Goal: Information Seeking & Learning: Learn about a topic

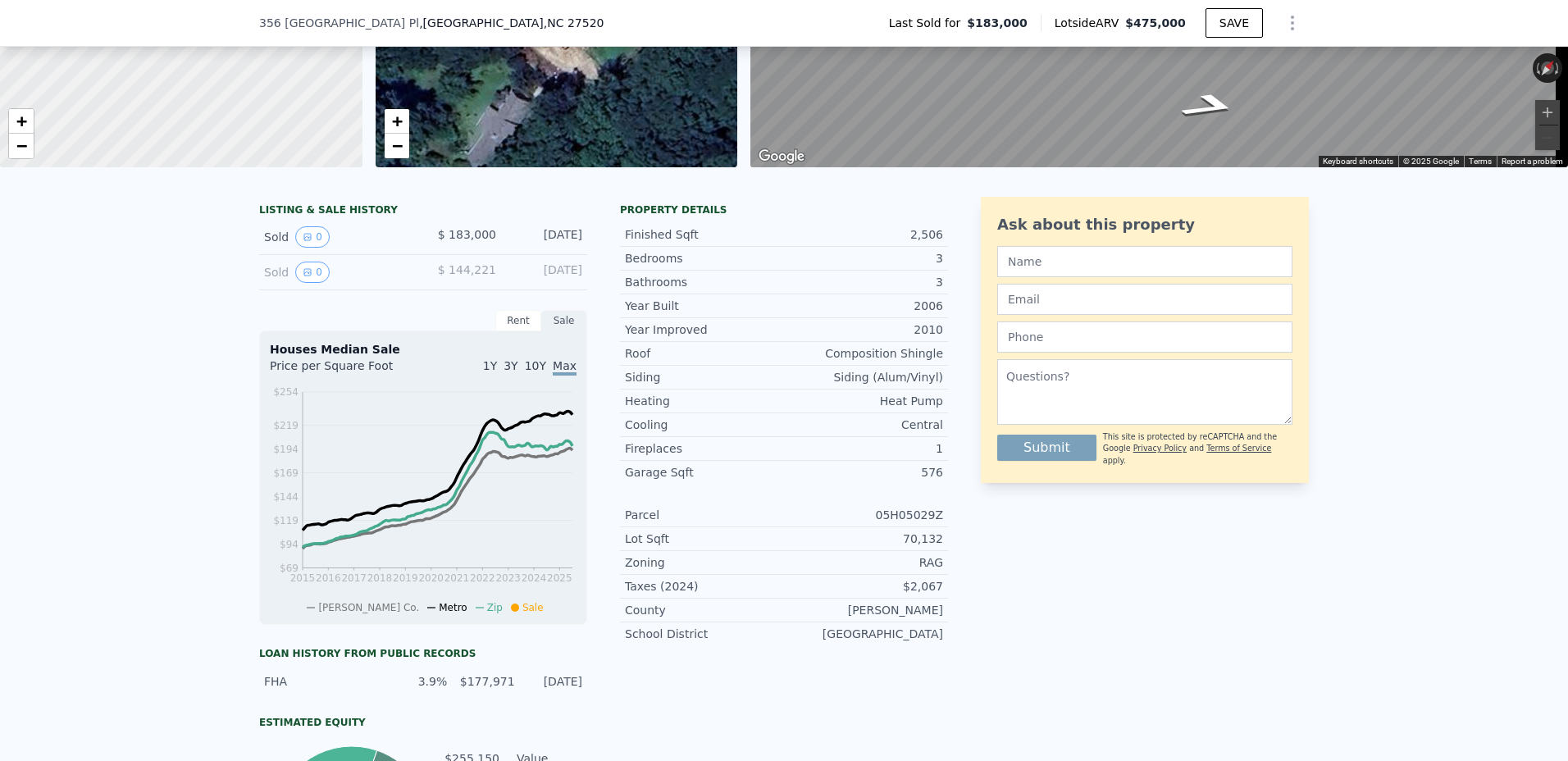
scroll to position [158, 0]
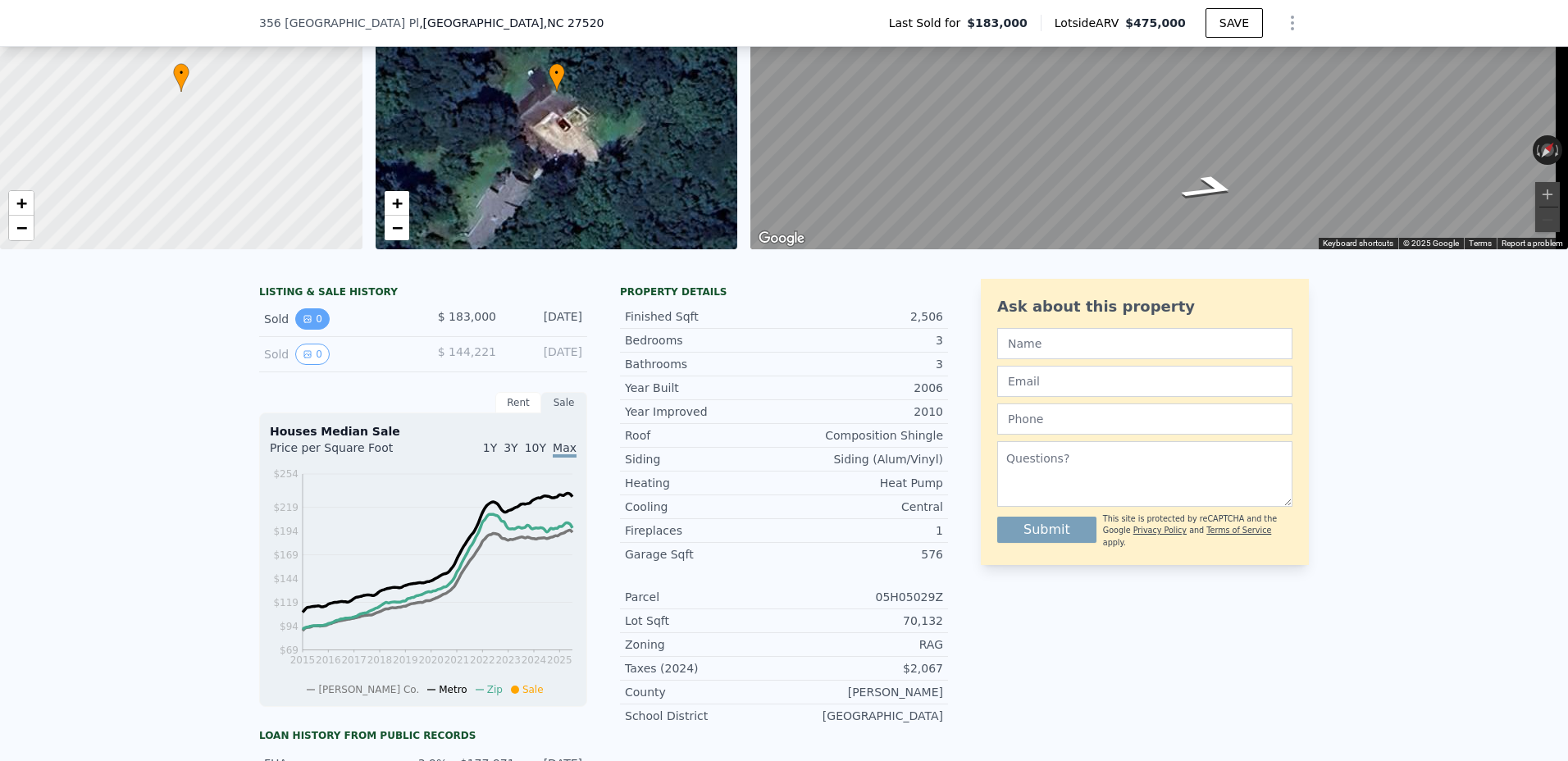
click at [303, 324] on icon "View historical data" at bounding box center [308, 319] width 10 height 10
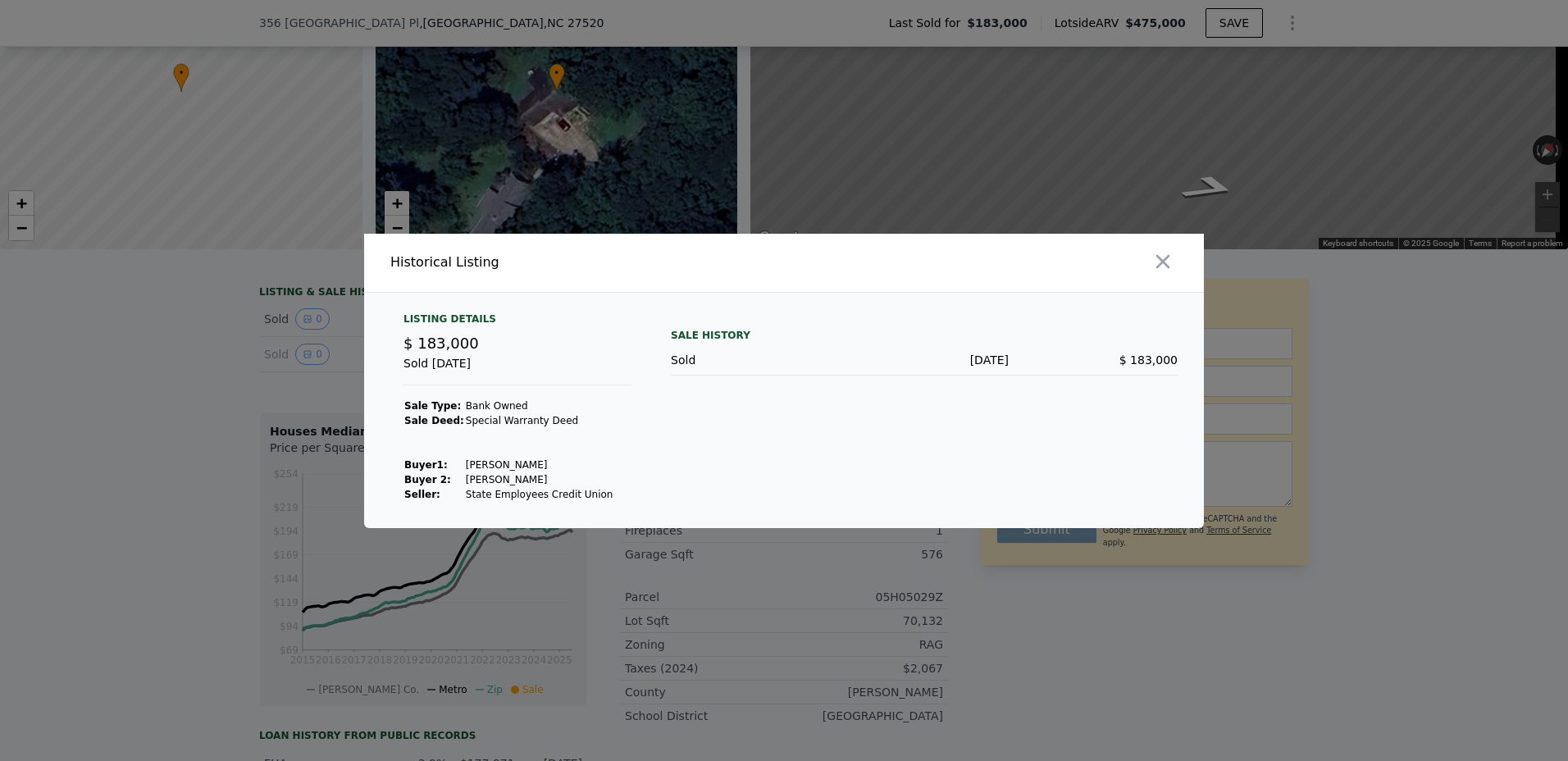
click at [458, 319] on div "Listing Details" at bounding box center [517, 321] width 228 height 19
click at [1164, 259] on icon "button" at bounding box center [1163, 261] width 14 height 14
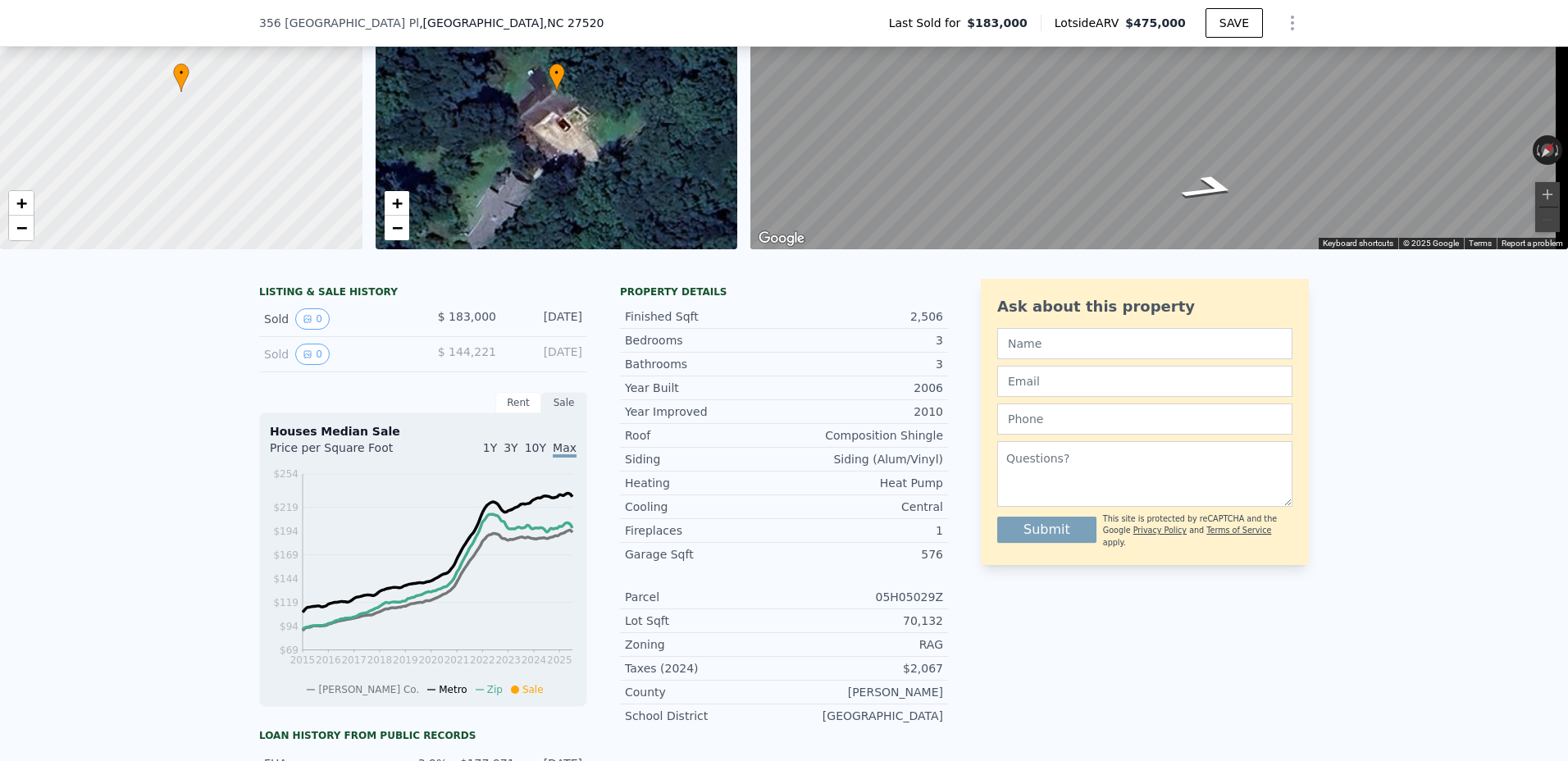
click at [352, 302] on div "LISTING & SALE HISTORY" at bounding box center [423, 293] width 328 height 16
click at [559, 325] on div "[DATE]" at bounding box center [545, 318] width 73 height 21
click at [555, 353] on div "Sold 0 $ 144,221 [DATE]" at bounding box center [423, 355] width 328 height 35
click at [308, 363] on button "0" at bounding box center [312, 353] width 34 height 21
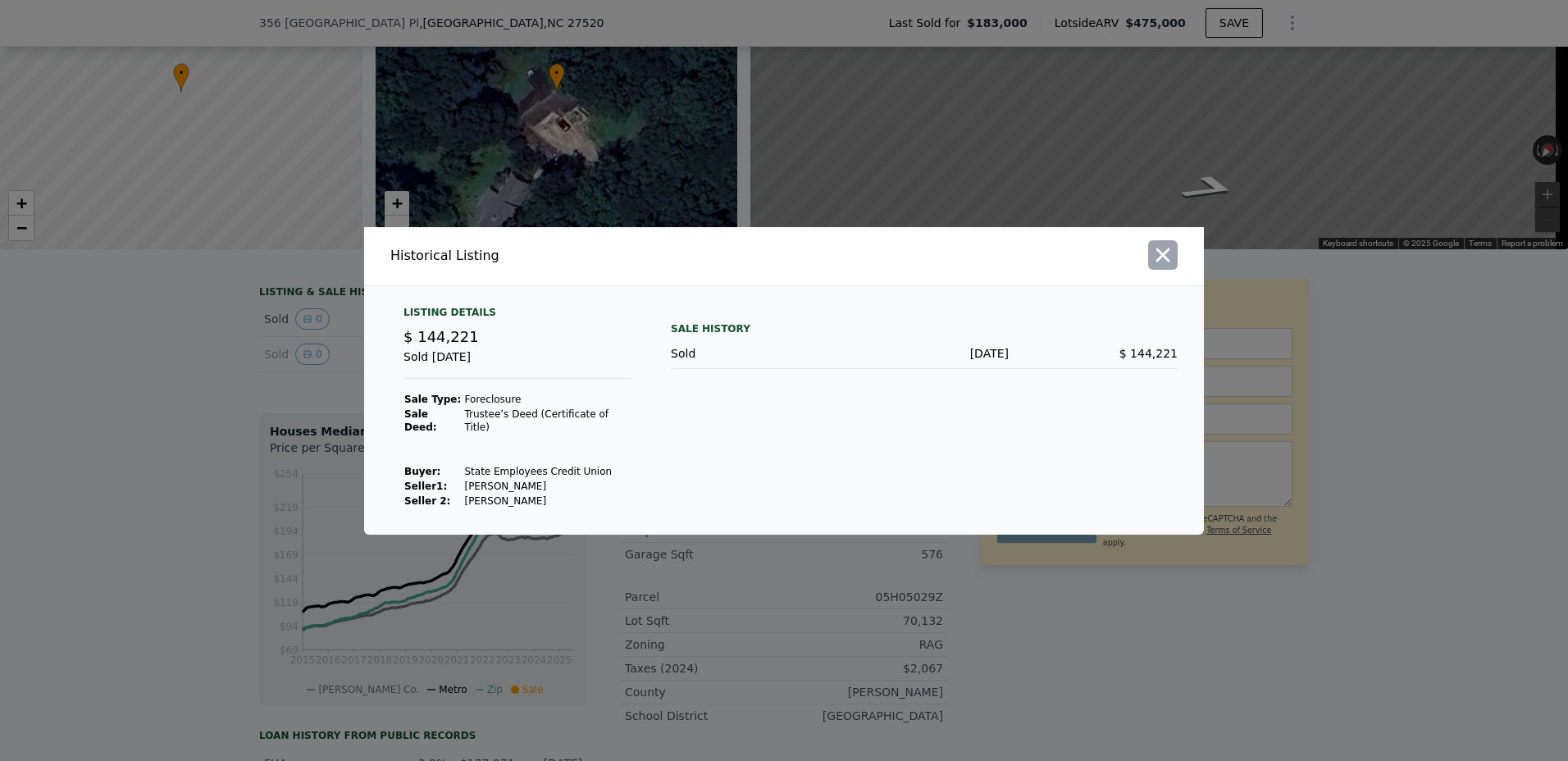
click at [1162, 256] on icon "button" at bounding box center [1162, 254] width 23 height 23
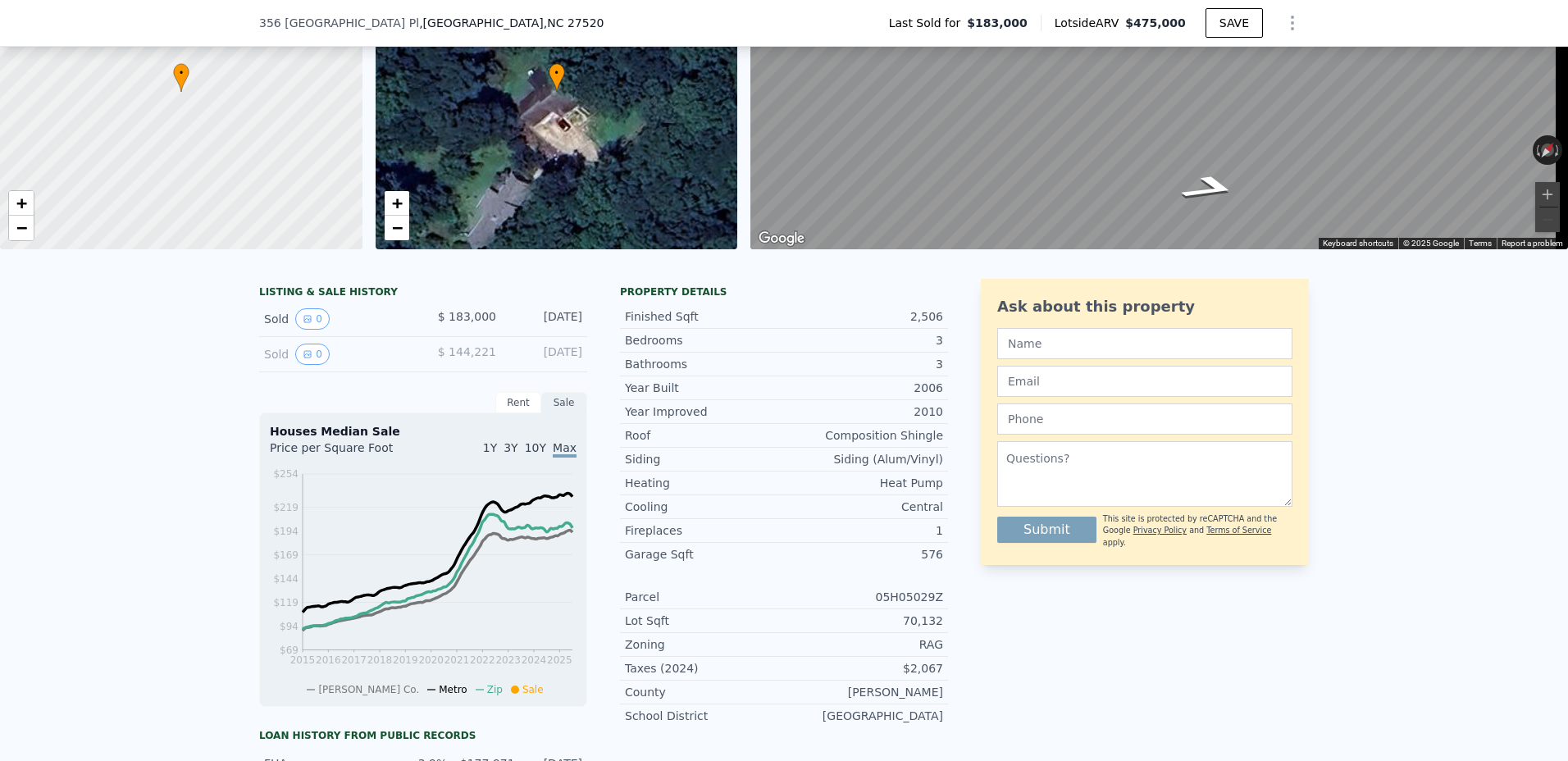
scroll to position [77, 0]
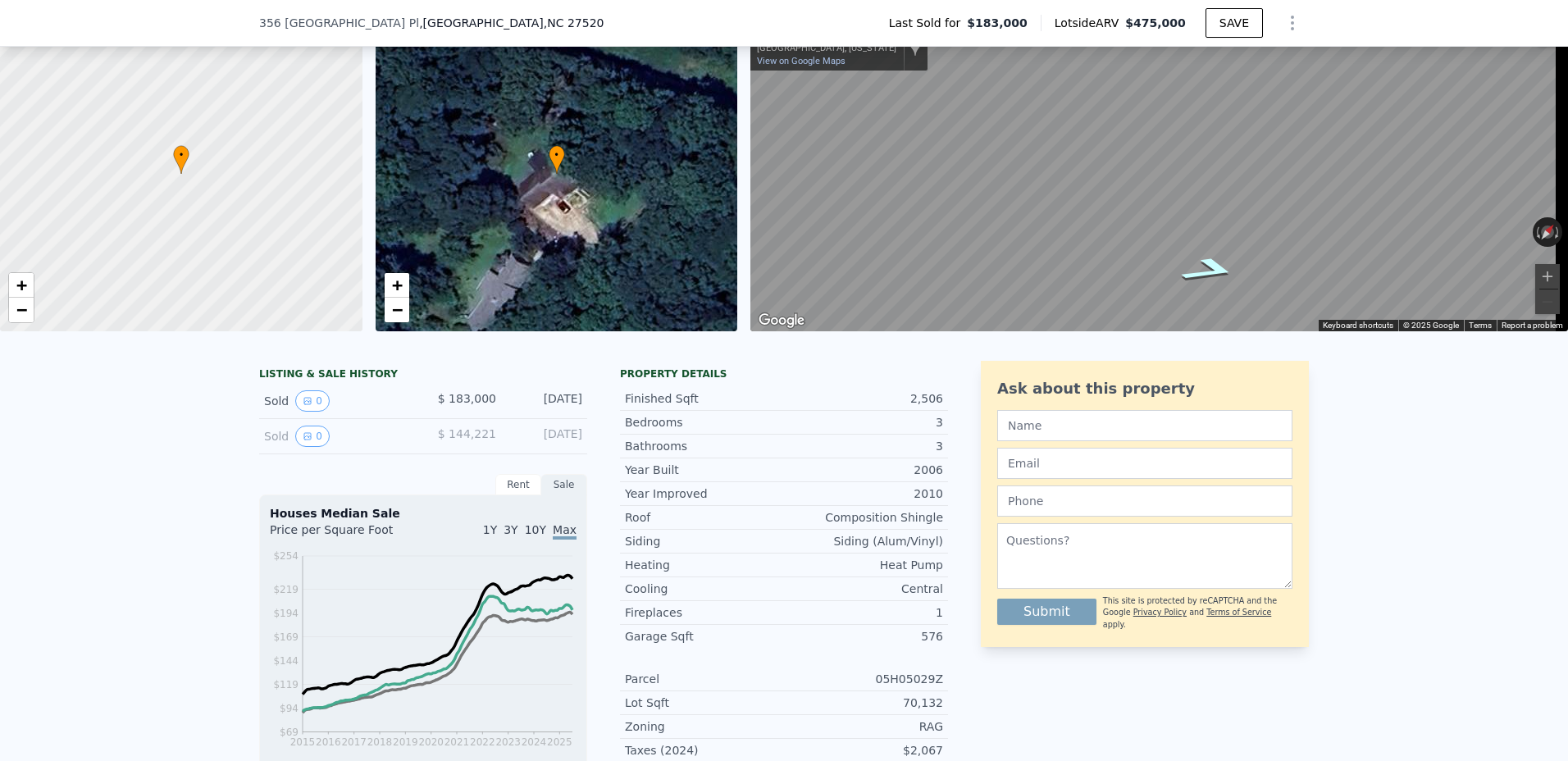
click at [1218, 267] on icon "Go East, Trenburg Pl" at bounding box center [1210, 269] width 106 height 38
click at [1101, 258] on icon "Go West, Trenburg Pl" at bounding box center [1096, 255] width 106 height 38
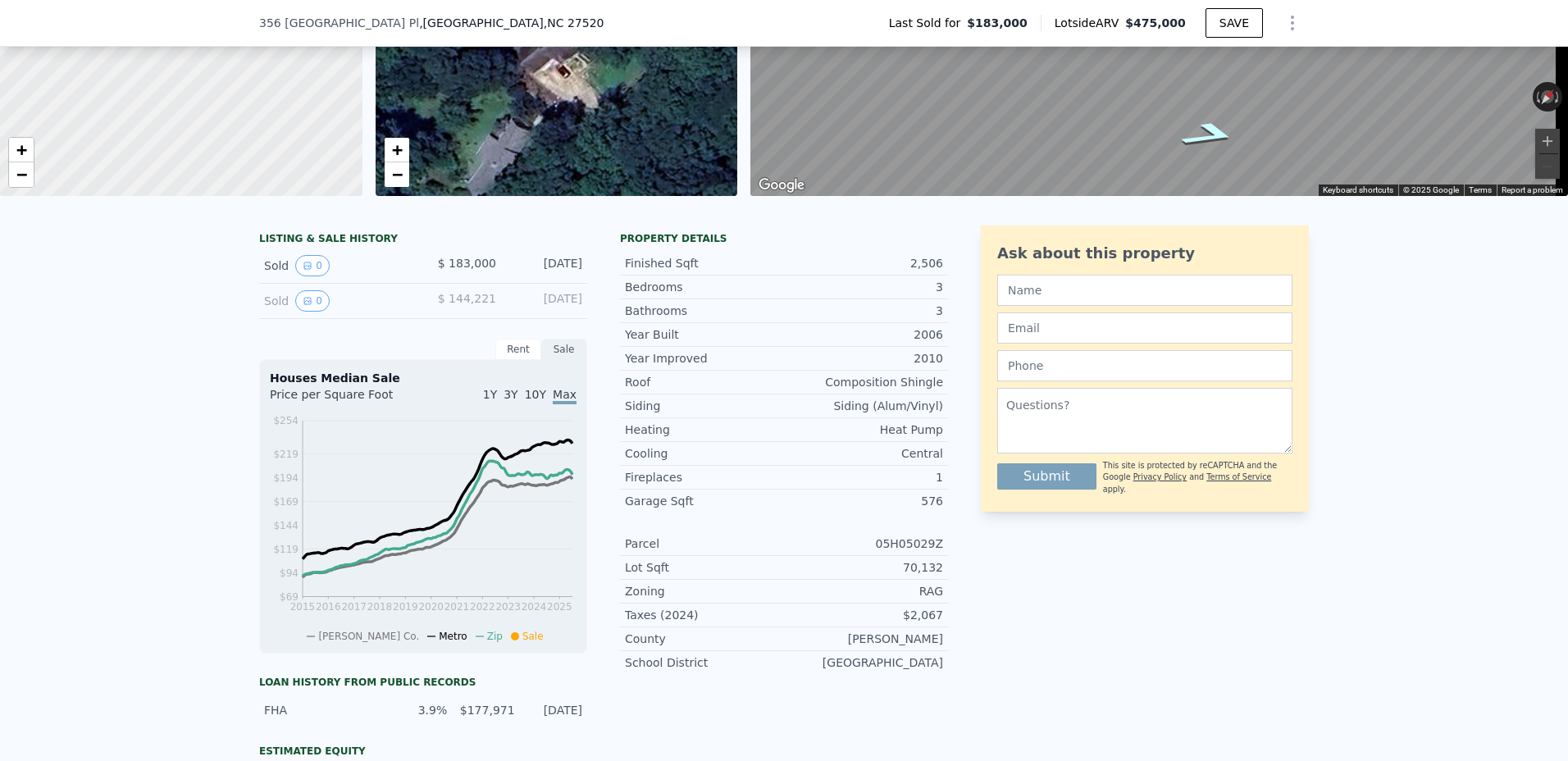
scroll to position [240, 0]
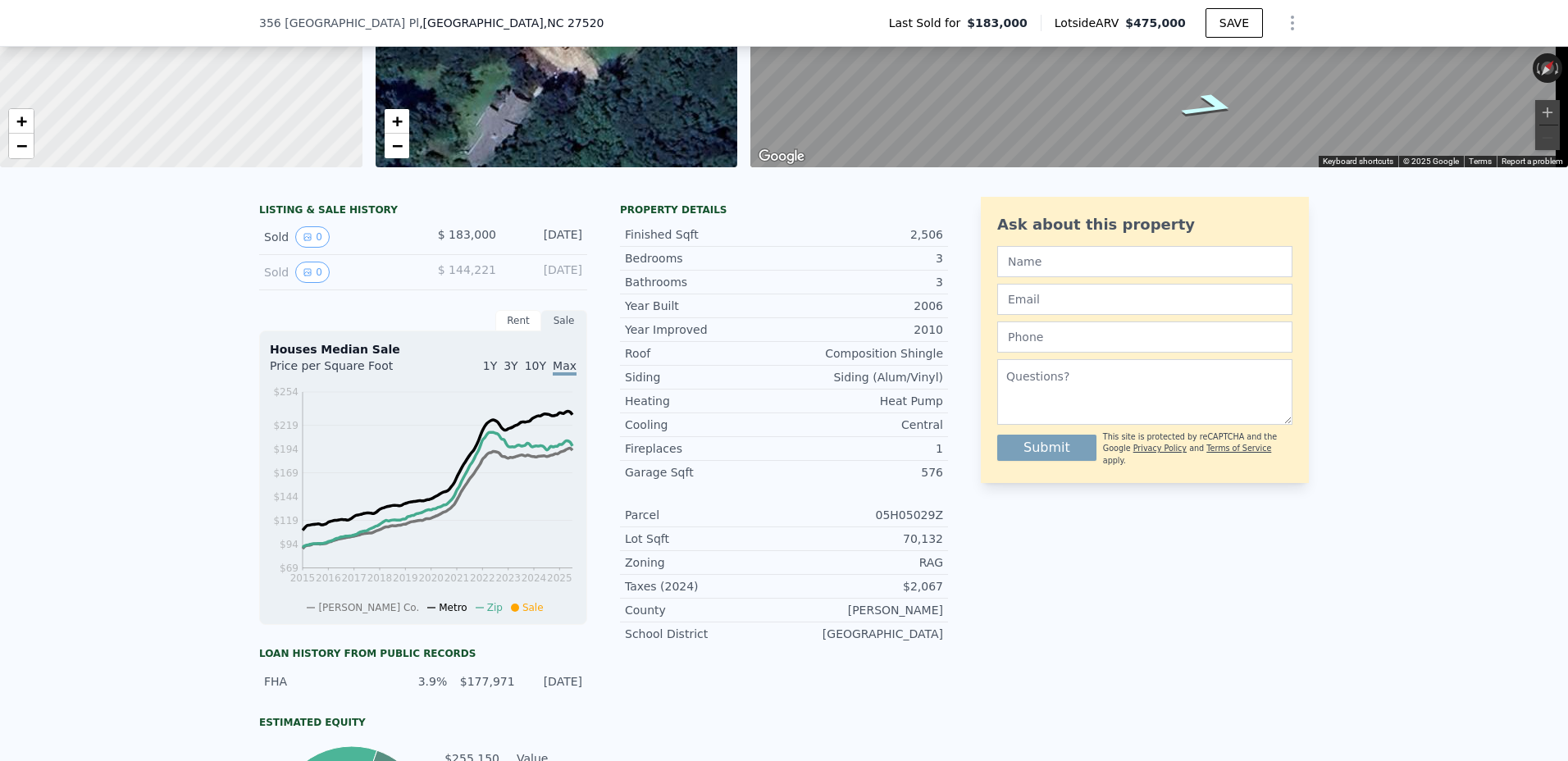
click at [380, 660] on div "Loan history from public records" at bounding box center [423, 653] width 328 height 13
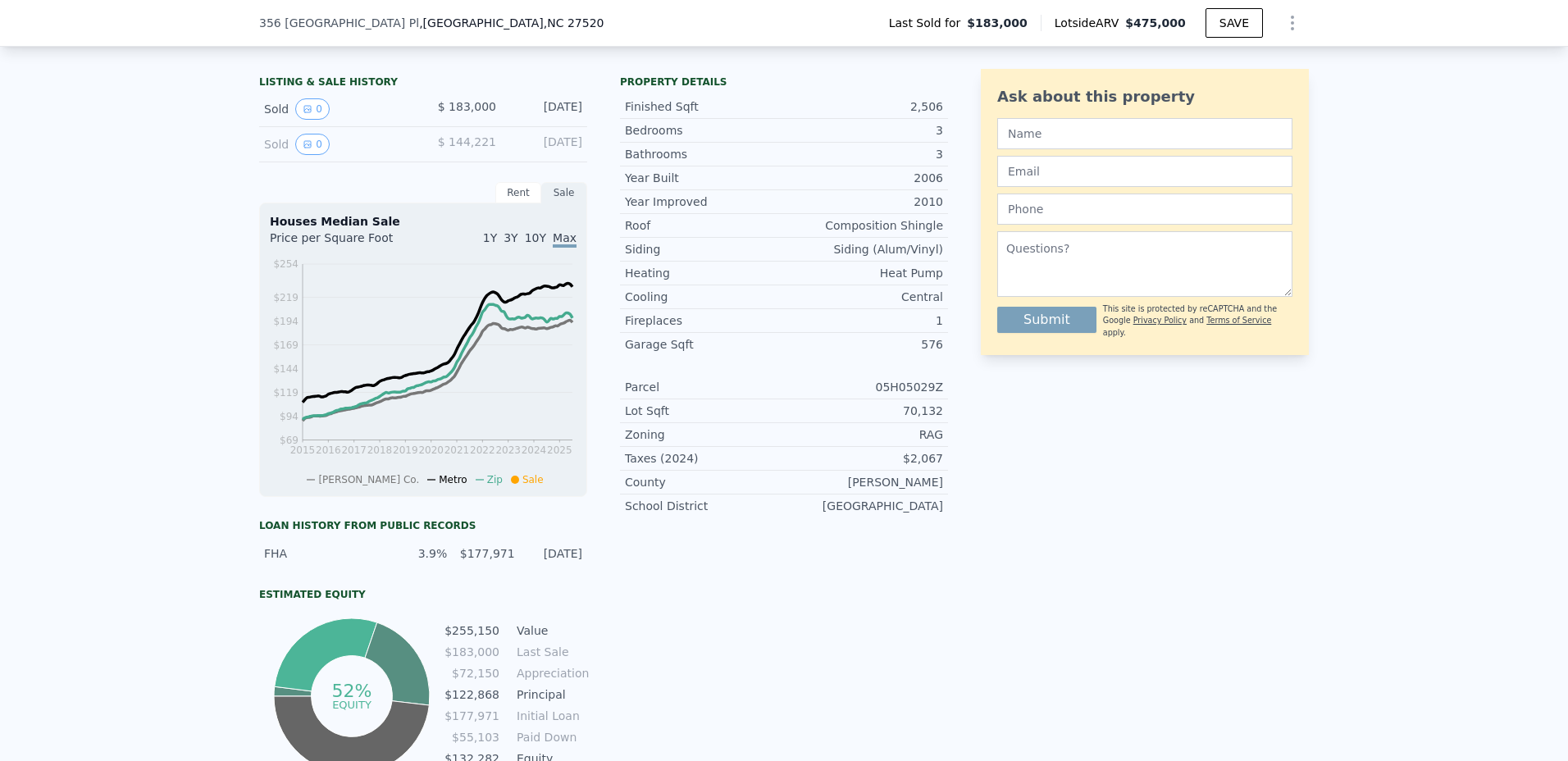
scroll to position [404, 0]
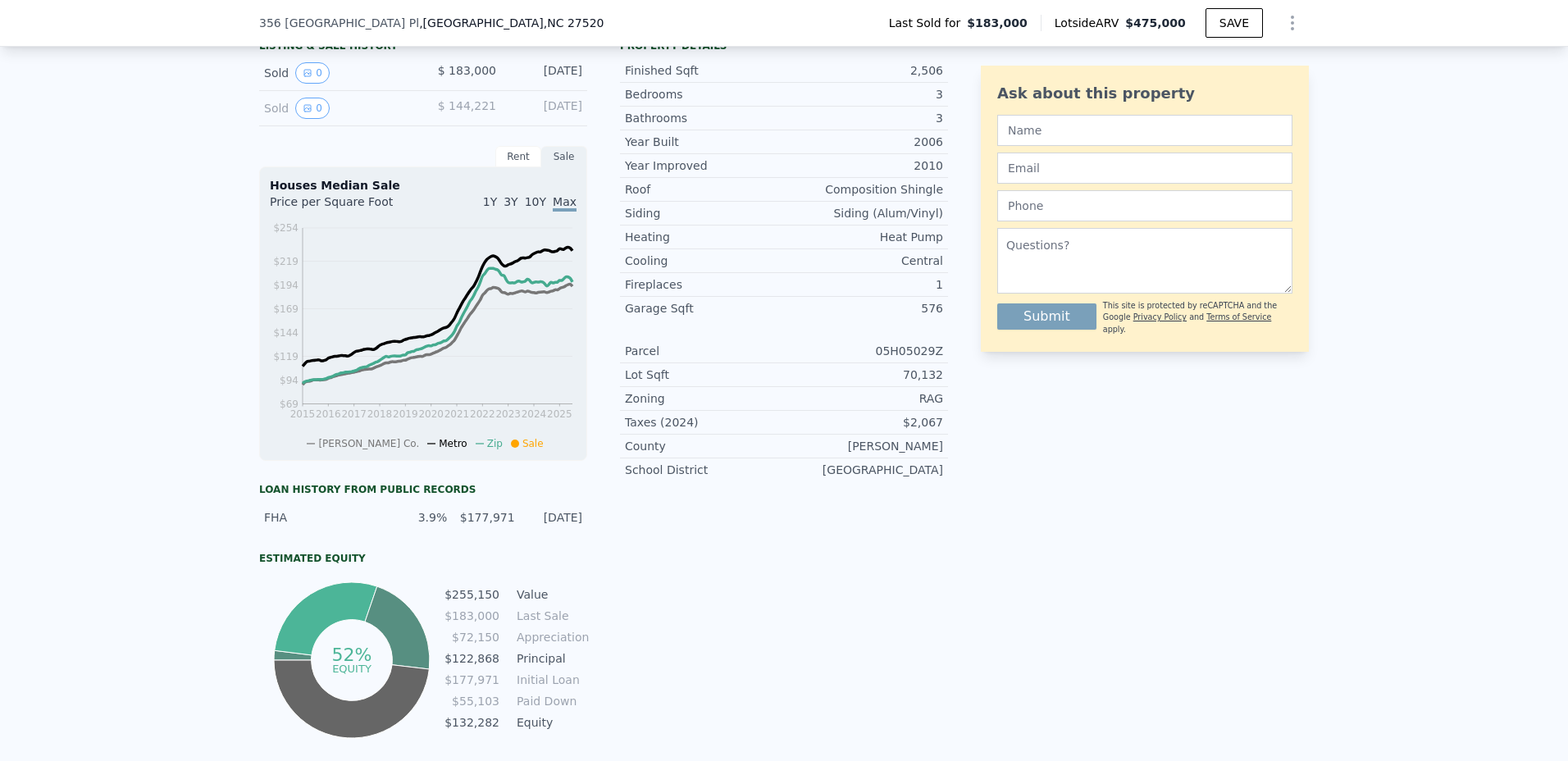
click at [284, 565] on div "Estimated Equity" at bounding box center [423, 558] width 328 height 13
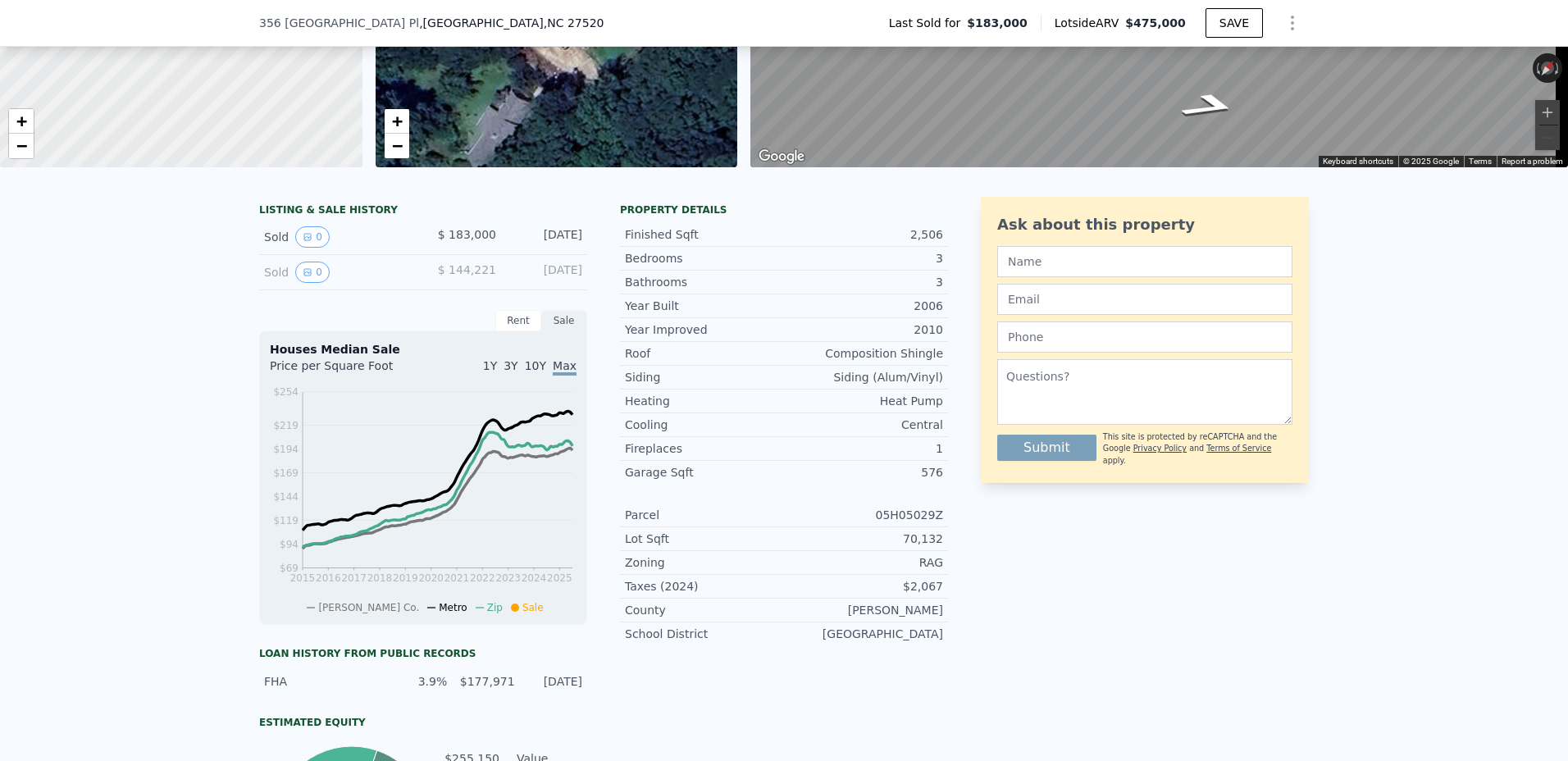
scroll to position [158, 0]
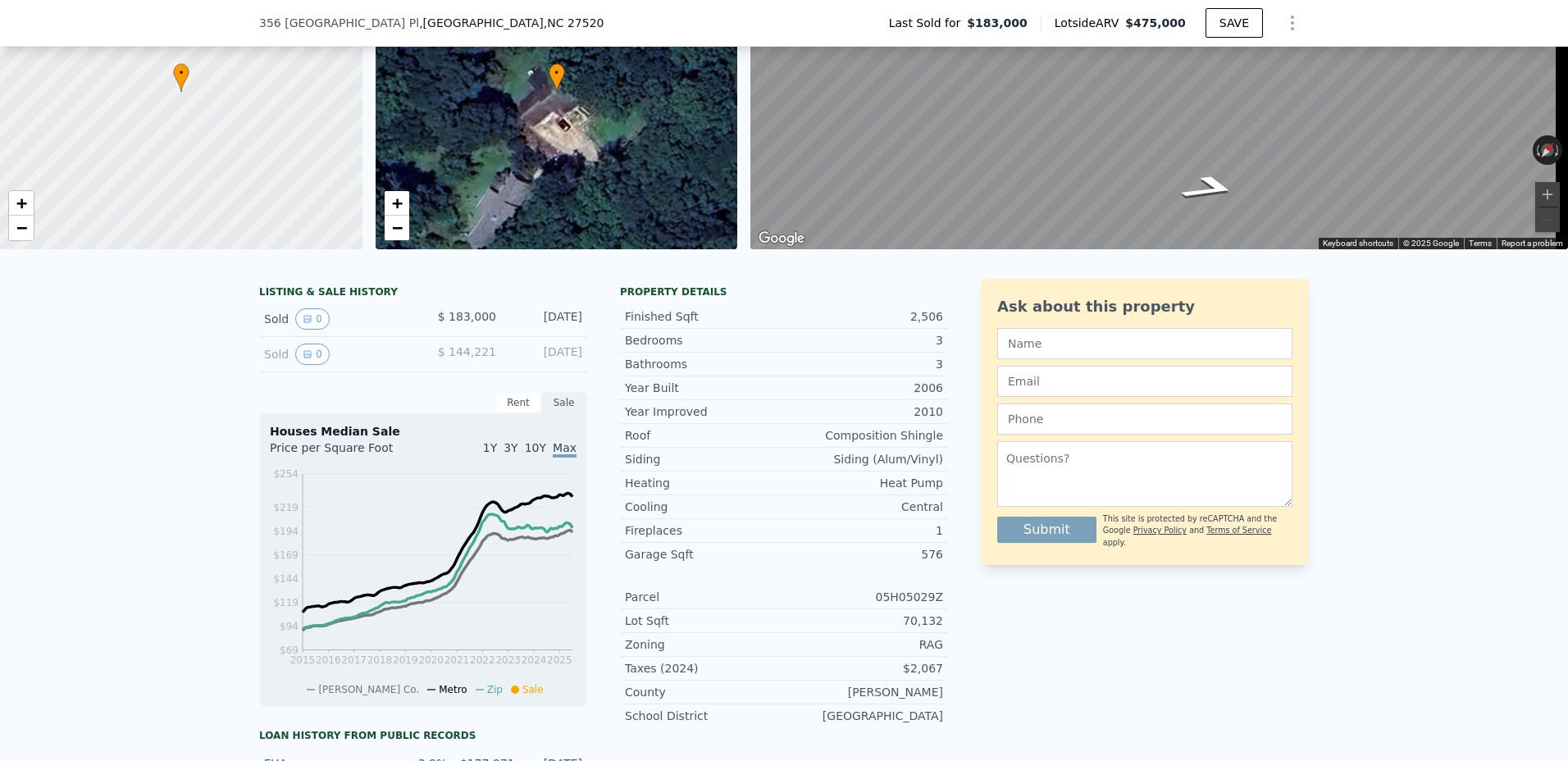
drag, startPoint x: 358, startPoint y: 292, endPoint x: 358, endPoint y: 309, distance: 17.0
click at [356, 293] on div "LISTING & SALE HISTORY Sold 0 $ 183,000 [DATE] Sold 0 $ 144,221 [DATE]" at bounding box center [423, 325] width 328 height 93
click at [315, 330] on button "0" at bounding box center [312, 318] width 34 height 21
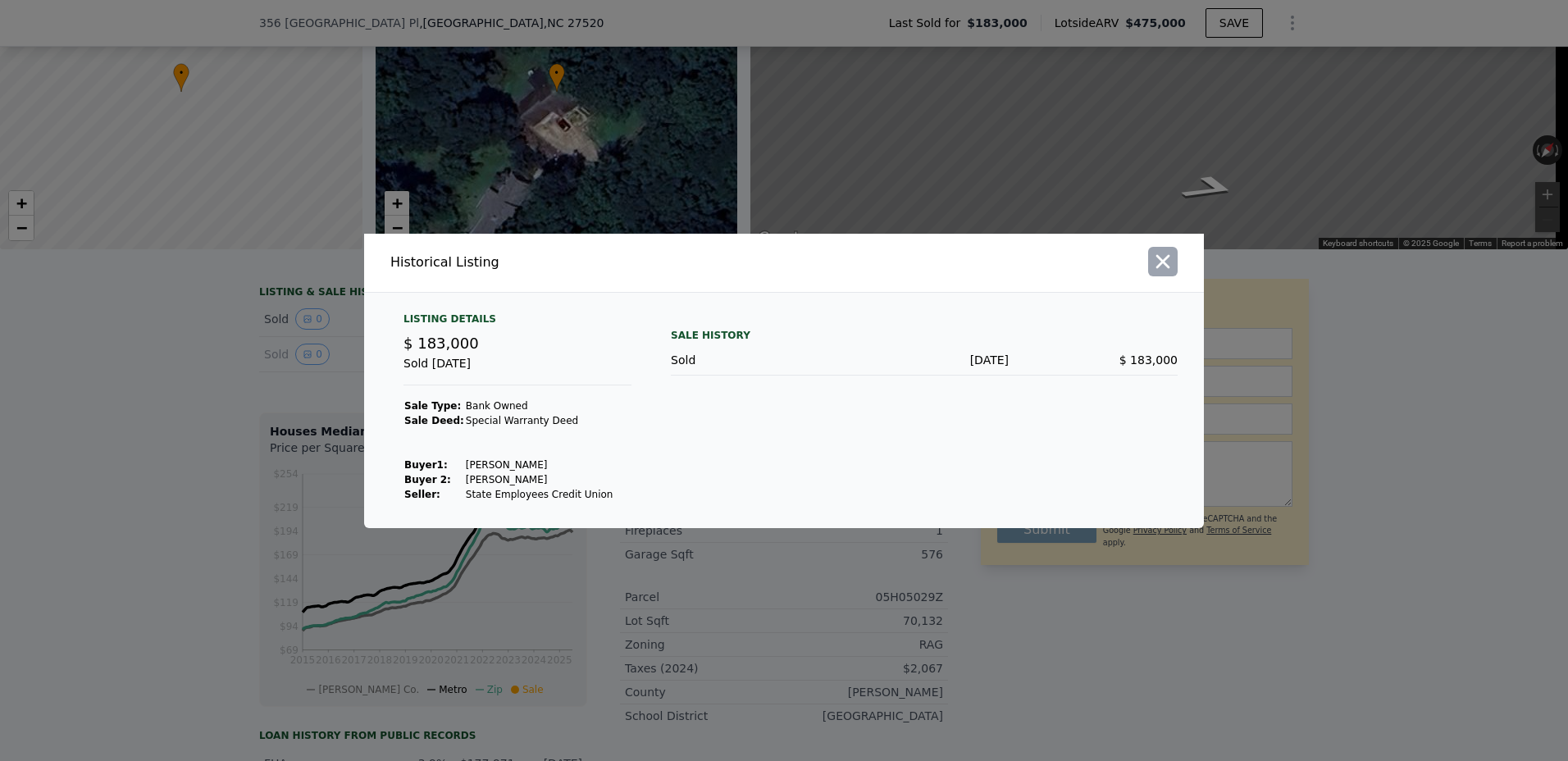
click at [1163, 262] on icon "button" at bounding box center [1163, 261] width 14 height 14
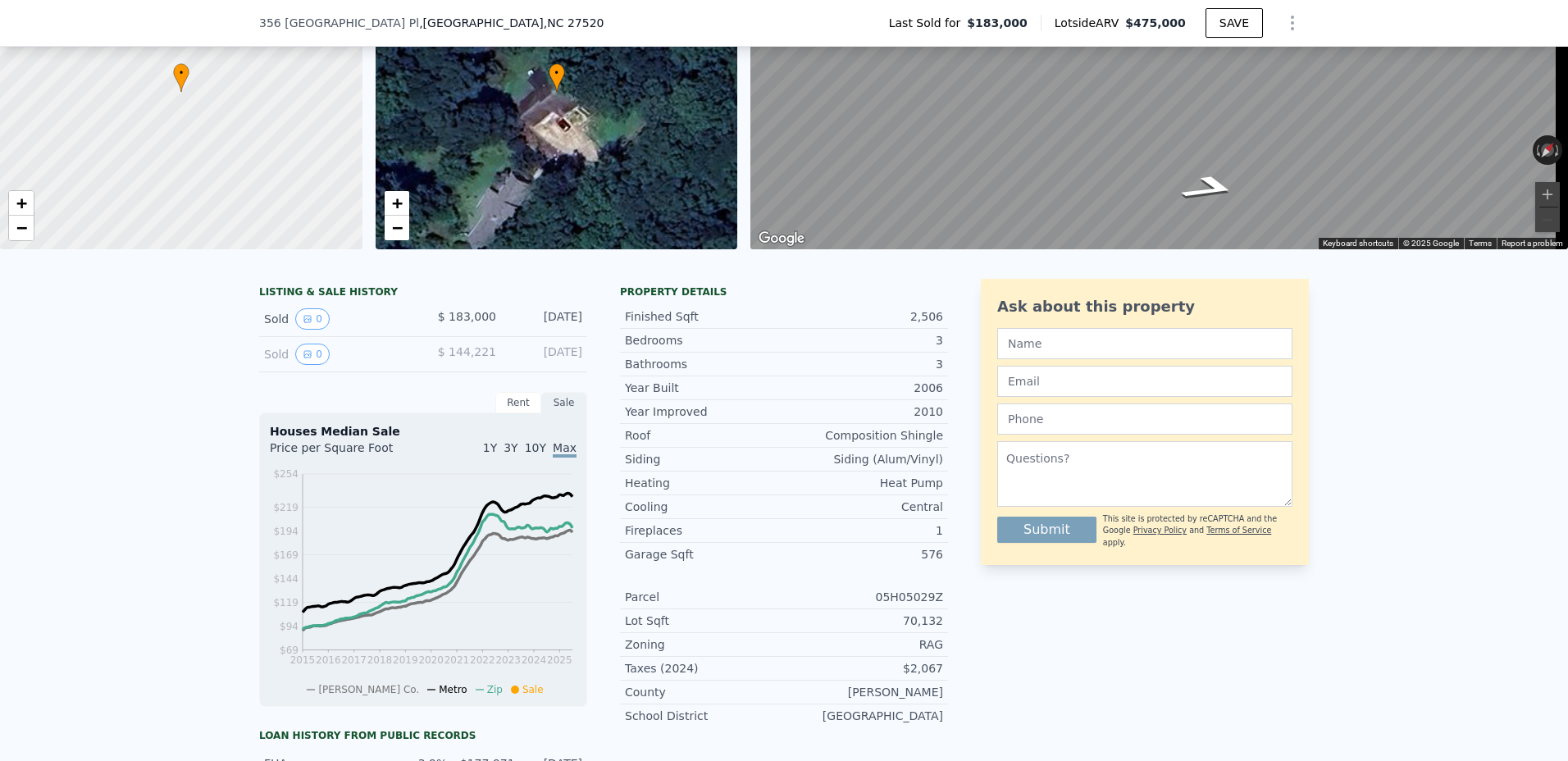
click at [466, 323] on span "$ 183,000" at bounding box center [466, 316] width 58 height 13
click at [584, 331] on div "LISTING & SALE HISTORY Sold 0 $ 183,000 [DATE] Sold 0 $ 144,221 [DATE] Rent Sal…" at bounding box center [603, 632] width 689 height 709
click at [350, 330] on div "Sold 0" at bounding box center [336, 318] width 146 height 21
click at [336, 302] on div "LISTING & SALE HISTORY" at bounding box center [423, 293] width 328 height 16
click at [280, 300] on div "LISTING & SALE HISTORY" at bounding box center [423, 293] width 328 height 16
